Goal: Task Accomplishment & Management: Use online tool/utility

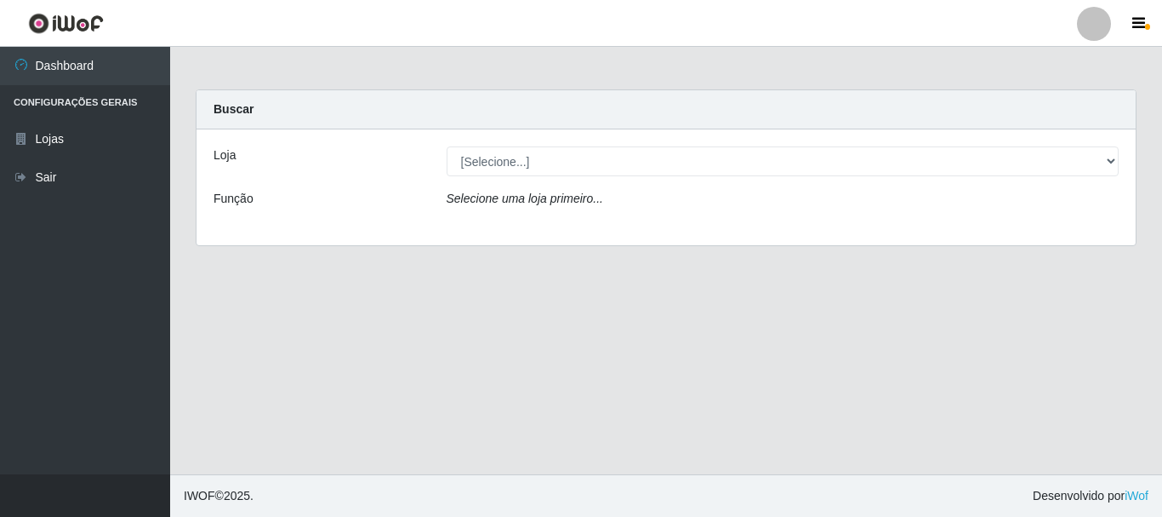
click at [624, 181] on div "Loja [Selecione...] Nordestão - Alecrim Função Selecione uma loja primeiro..." at bounding box center [666, 187] width 939 height 116
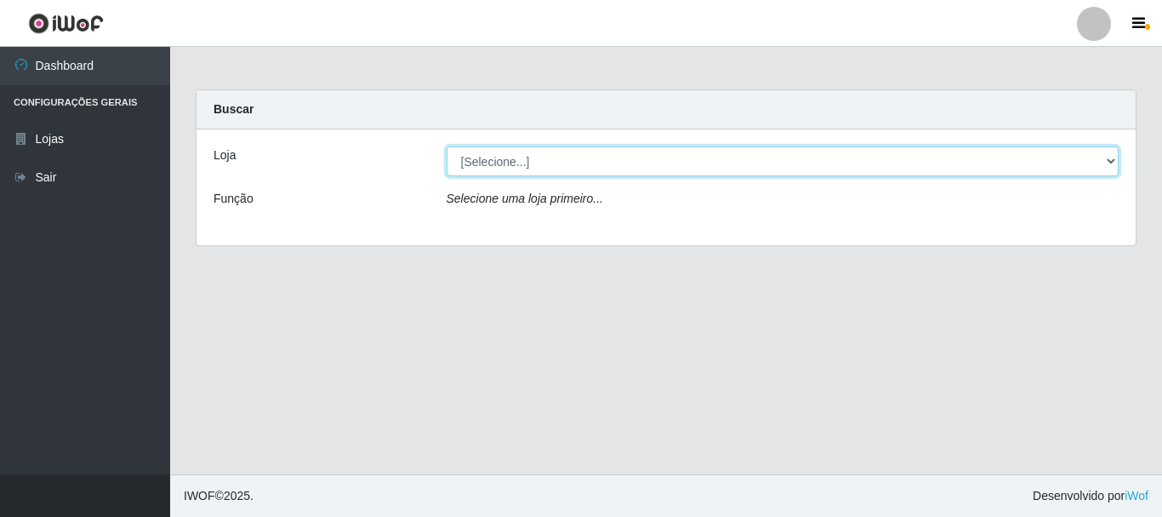
click at [628, 172] on select "[Selecione...] Nordestão - Alecrim" at bounding box center [783, 161] width 673 height 30
select select "453"
click at [447, 146] on select "[Selecione...] Nordestão - Alecrim" at bounding box center [783, 161] width 673 height 30
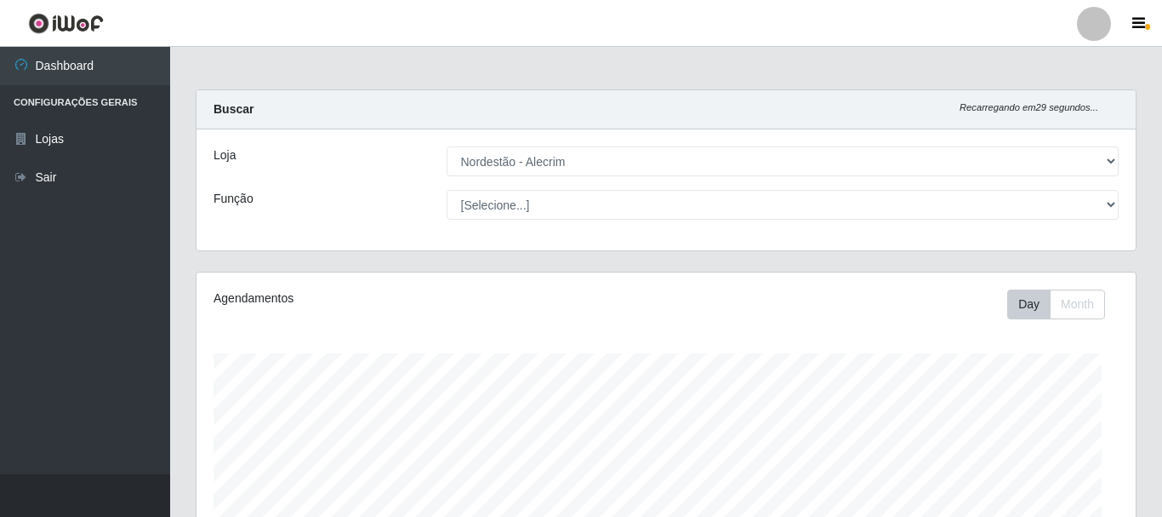
click at [608, 208] on select "[Selecione...] Balconista + Balconista de Padaria Balconista de Padaria ++ Emba…" at bounding box center [783, 205] width 673 height 30
select select "70"
click at [445, 190] on select "[Selecione...] Balconista + Balconista de Padaria Balconista de Padaria ++ Emba…" at bounding box center [780, 205] width 670 height 30
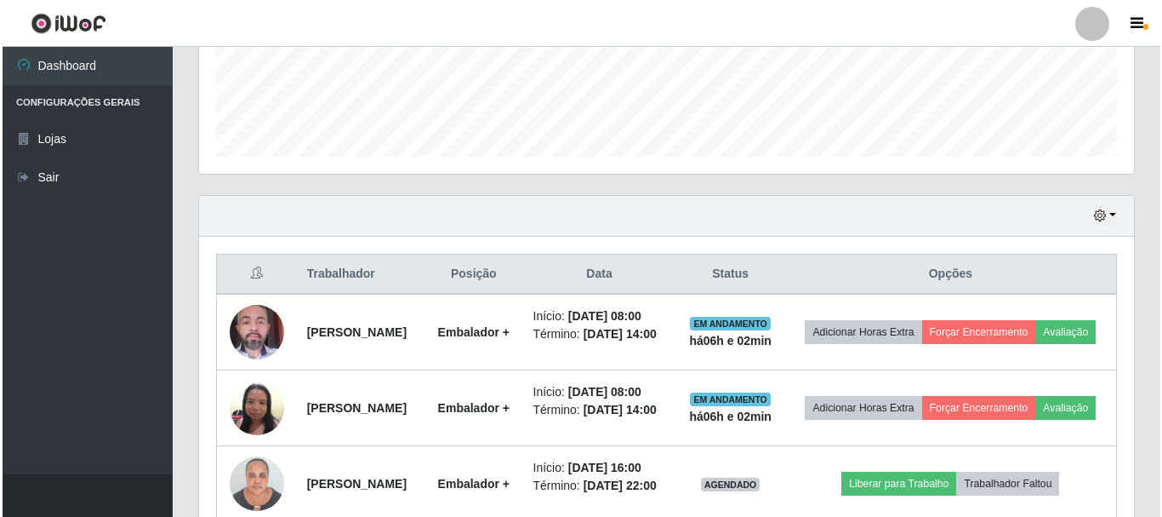
scroll to position [665, 0]
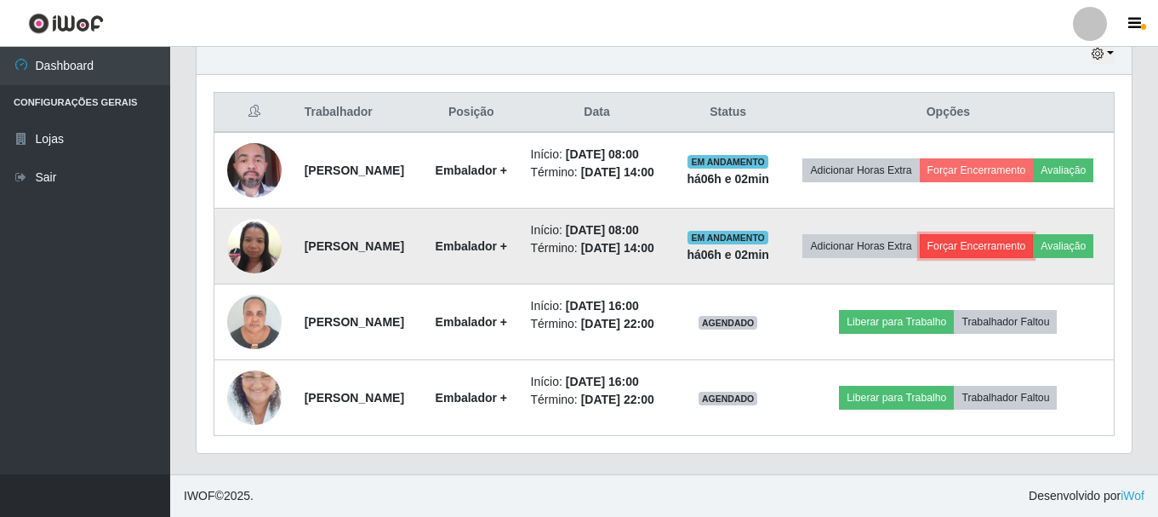
click at [1029, 234] on button "Forçar Encerramento" at bounding box center [977, 246] width 114 height 24
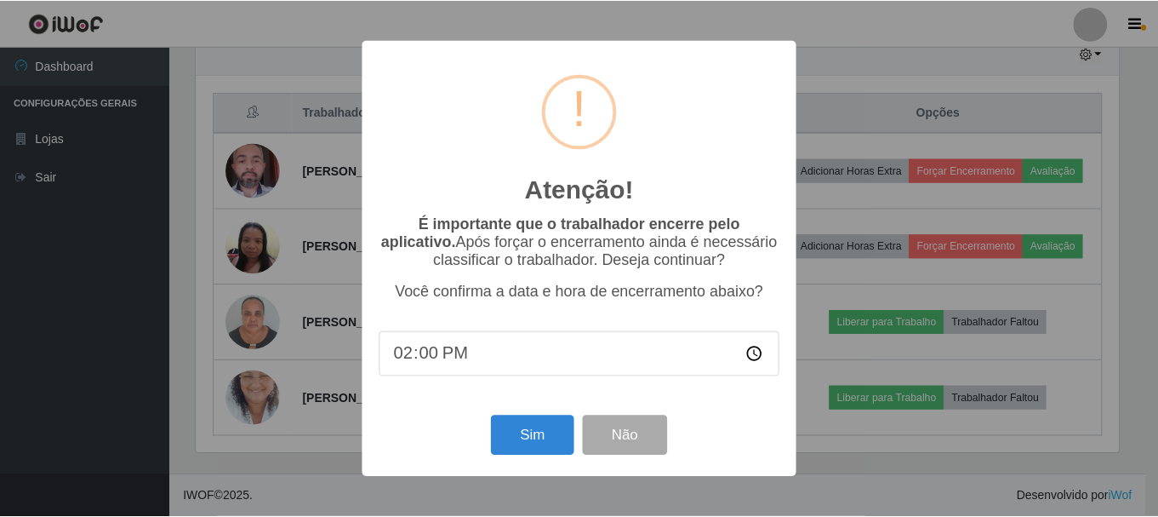
scroll to position [353, 927]
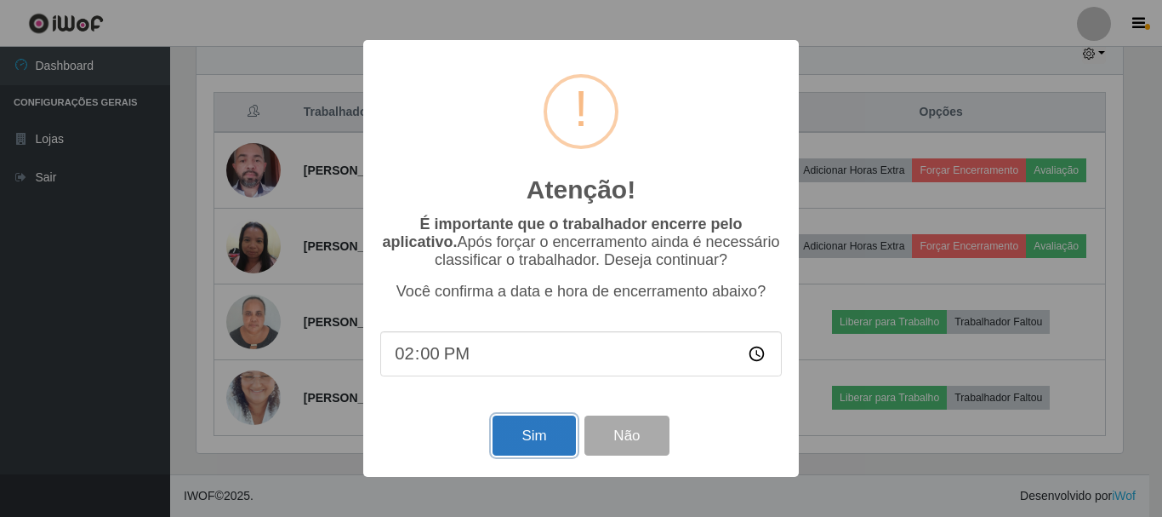
click at [515, 440] on button "Sim" at bounding box center [534, 435] width 83 height 40
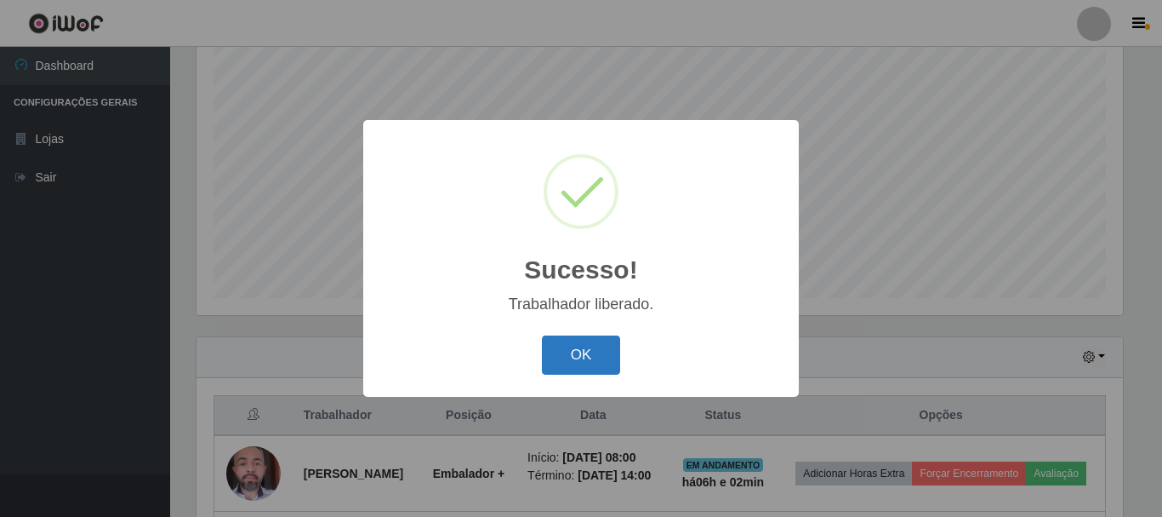
click at [566, 345] on button "OK" at bounding box center [581, 355] width 79 height 40
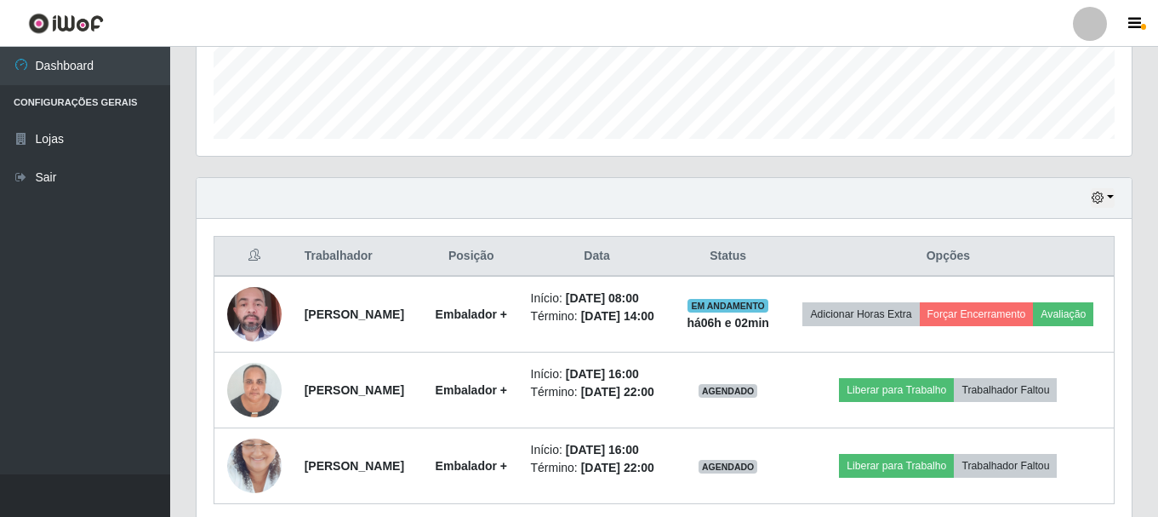
scroll to position [517, 0]
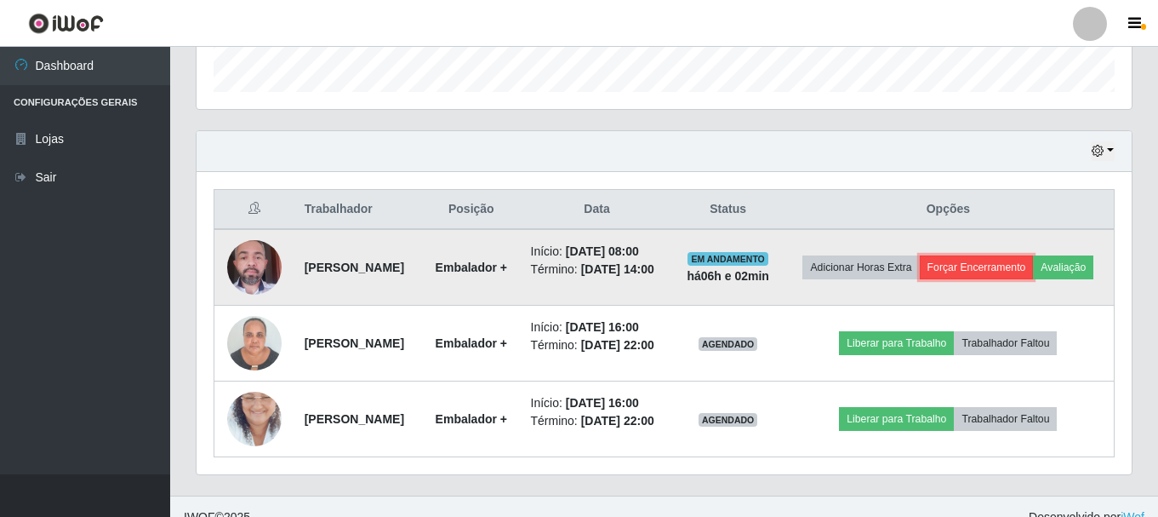
click at [1026, 263] on button "Forçar Encerramento" at bounding box center [977, 267] width 114 height 24
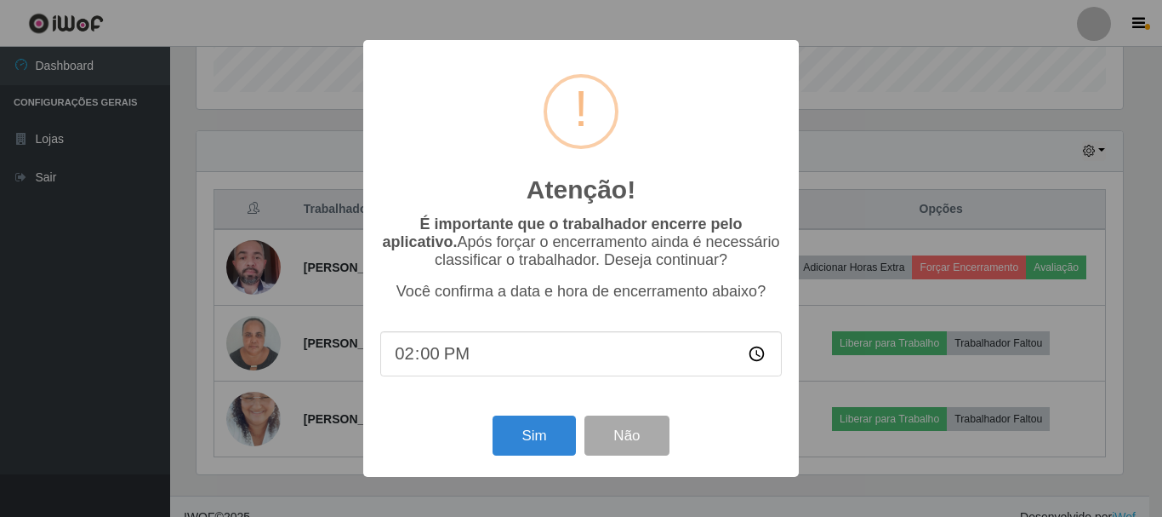
click at [491, 434] on div "Sim Não" at bounding box center [581, 435] width 402 height 49
click at [524, 437] on button "Sim" at bounding box center [534, 435] width 83 height 40
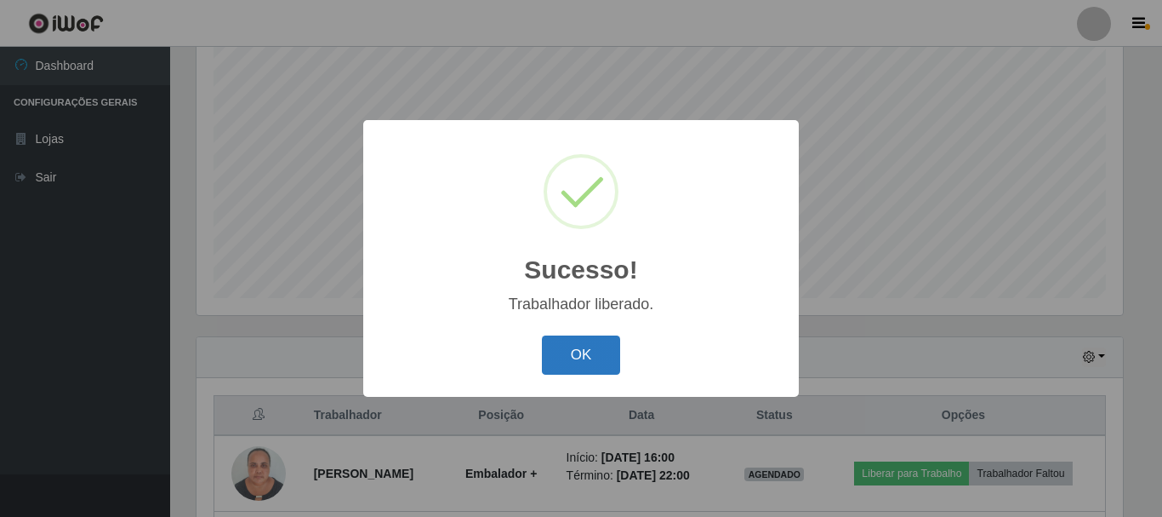
click at [607, 358] on button "OK" at bounding box center [581, 355] width 79 height 40
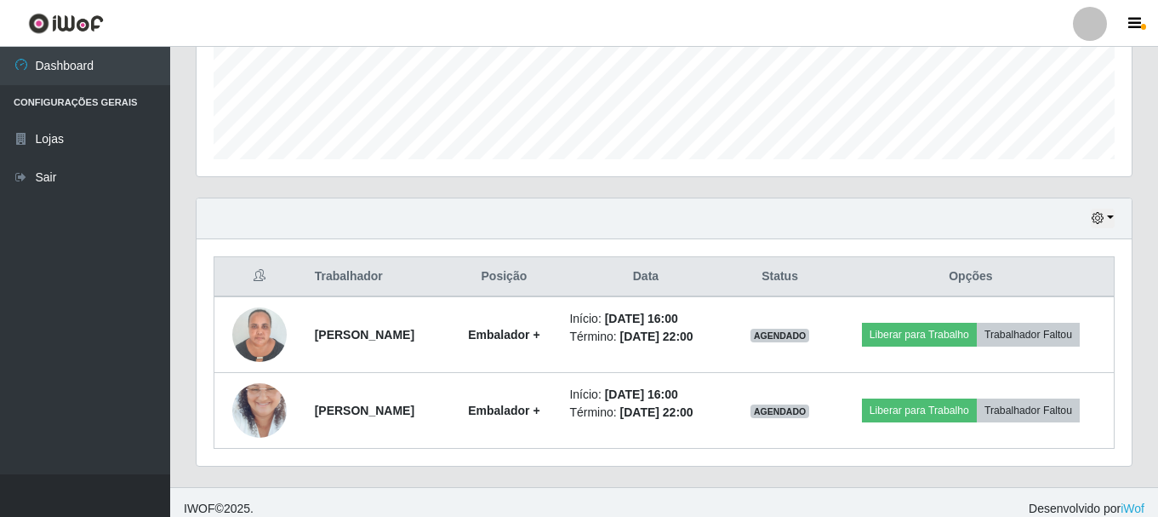
scroll to position [462, 0]
